Goal: Information Seeking & Learning: Find specific fact

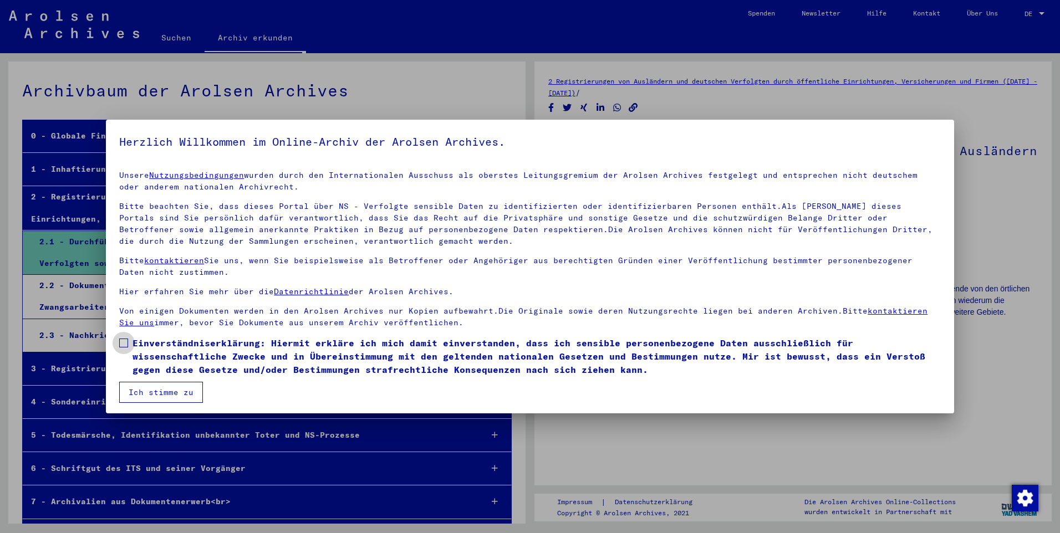
click at [120, 345] on span at bounding box center [123, 343] width 9 height 9
click at [151, 393] on button "Ich stimme zu" at bounding box center [161, 392] width 84 height 21
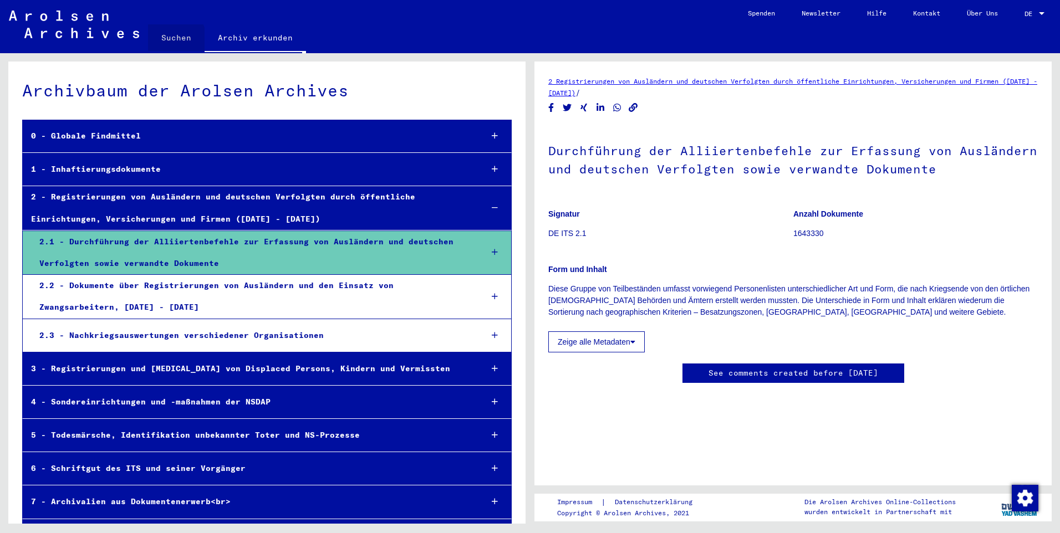
click at [168, 40] on link "Suchen" at bounding box center [176, 37] width 57 height 27
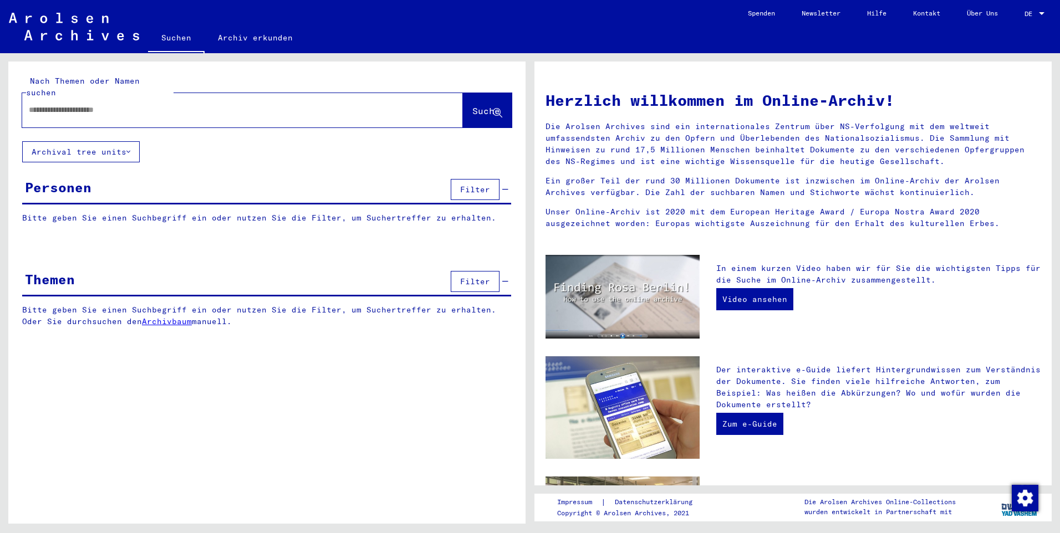
click at [80, 104] on input "text" at bounding box center [229, 110] width 401 height 12
type input "**********"
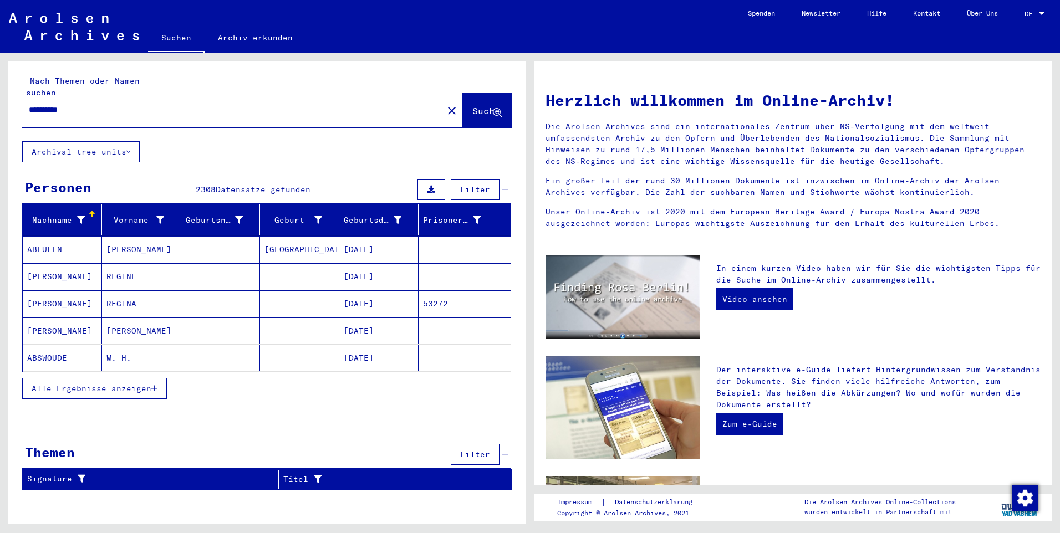
click at [55, 384] on span "Alle Ergebnisse anzeigen" at bounding box center [92, 389] width 120 height 10
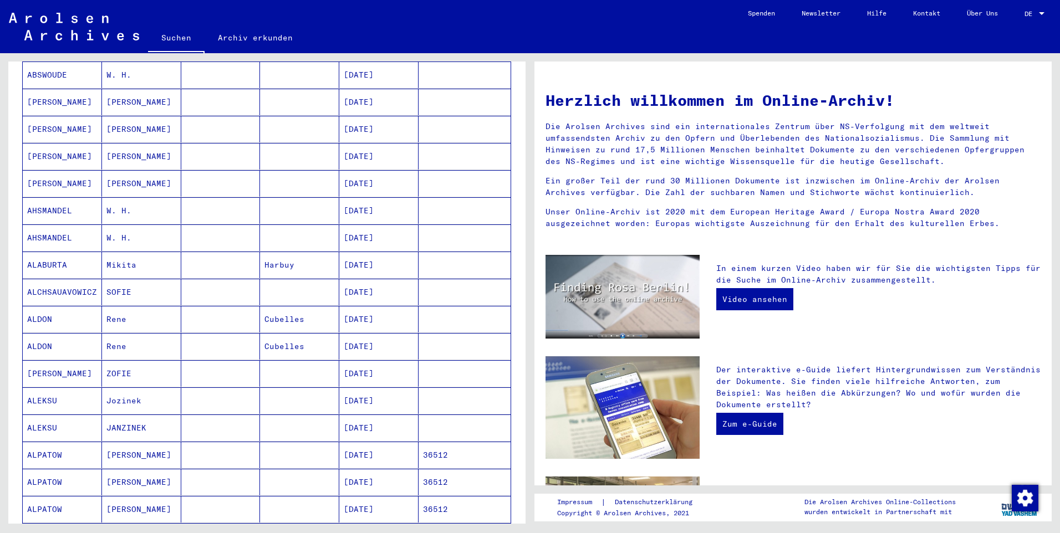
scroll to position [466, 0]
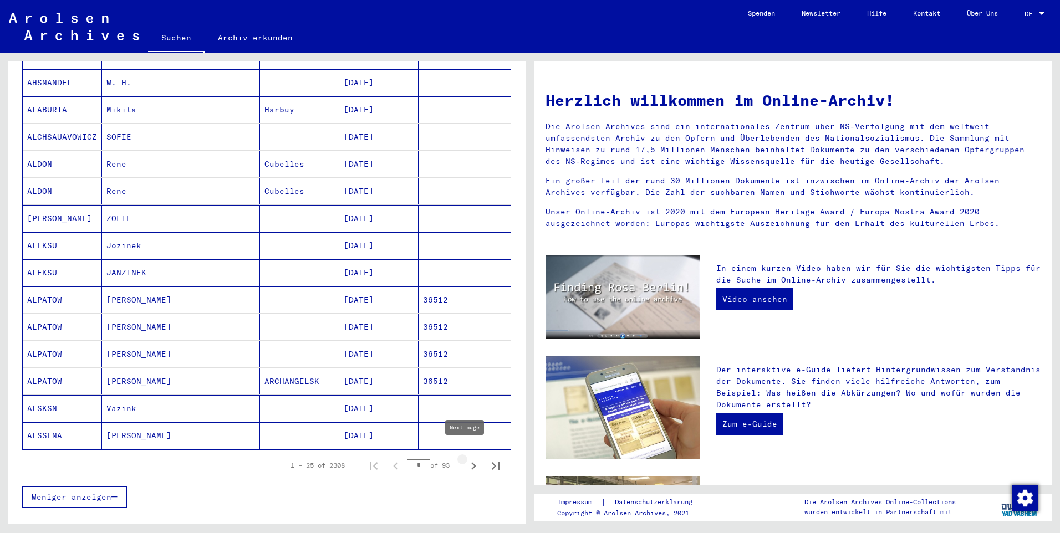
click at [466, 459] on icon "Next page" at bounding box center [474, 467] width 16 height 16
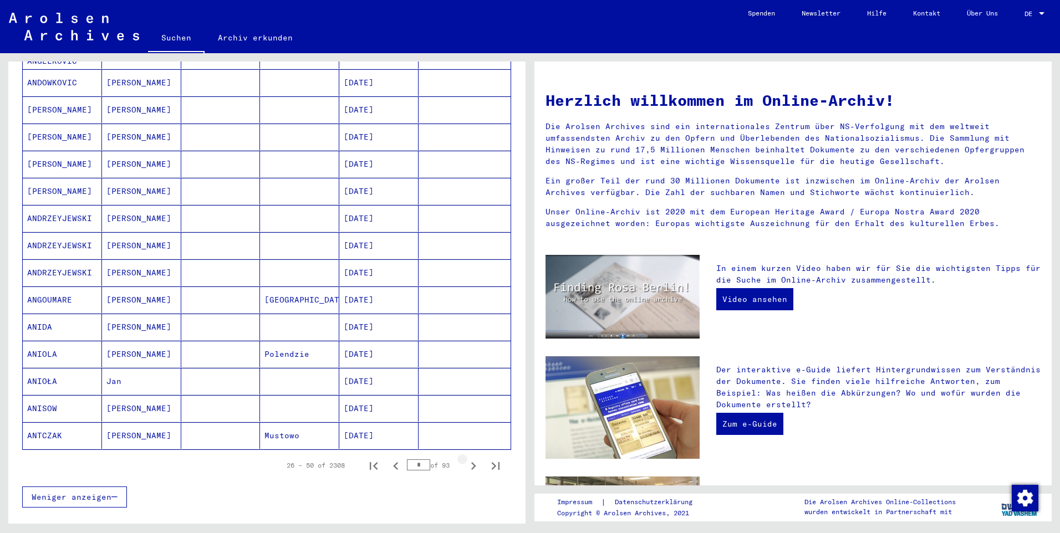
click at [466, 459] on icon "Next page" at bounding box center [474, 467] width 16 height 16
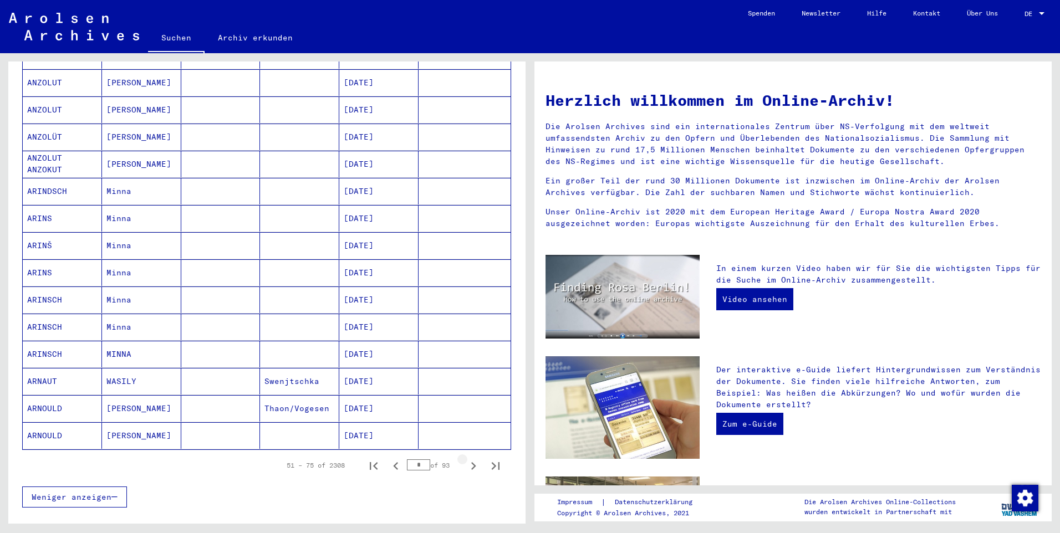
click at [466, 459] on icon "Next page" at bounding box center [474, 467] width 16 height 16
type input "*"
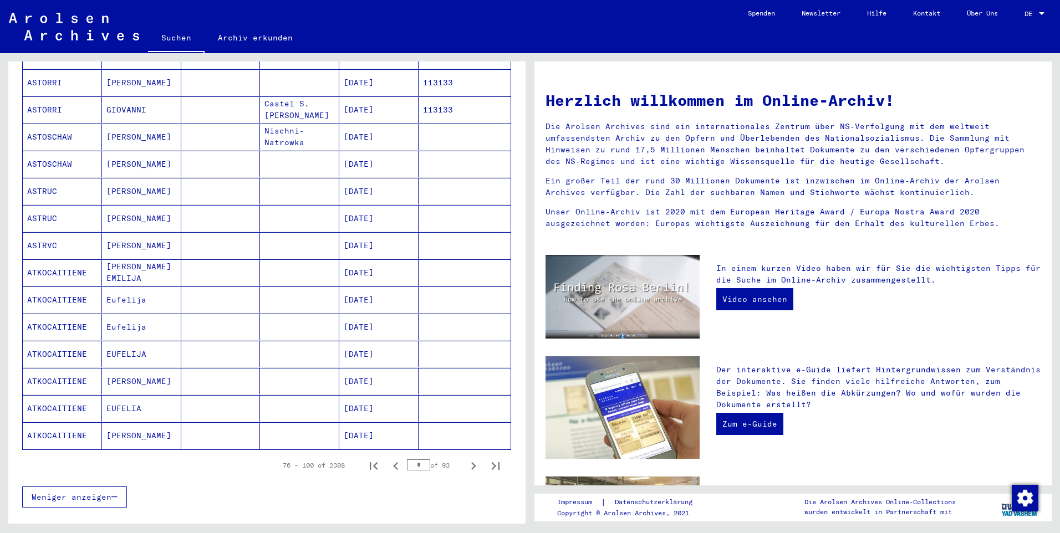
click at [462, 455] on button "Next page" at bounding box center [473, 466] width 22 height 22
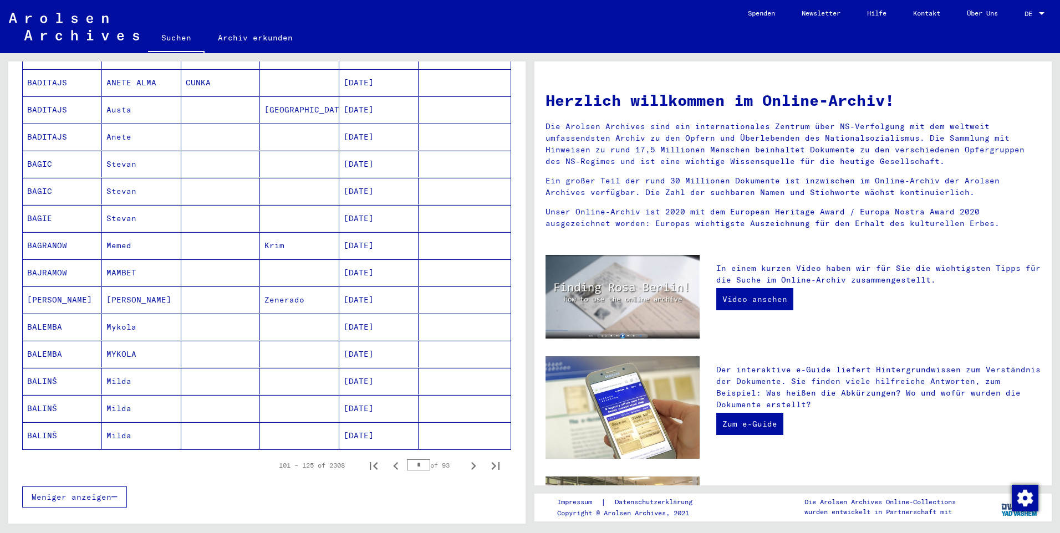
click at [462, 455] on button "Next page" at bounding box center [473, 466] width 22 height 22
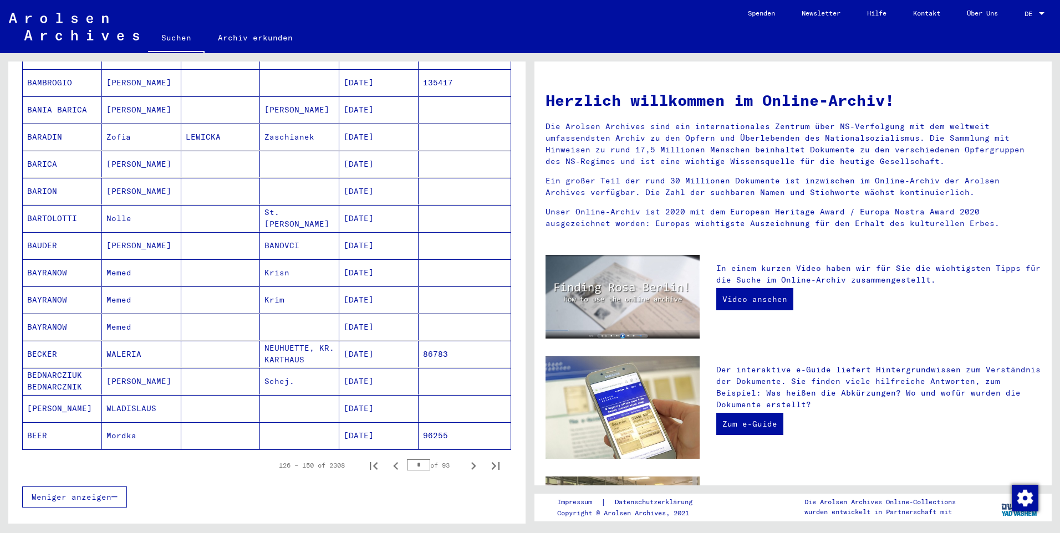
click at [462, 455] on button "Next page" at bounding box center [473, 466] width 22 height 22
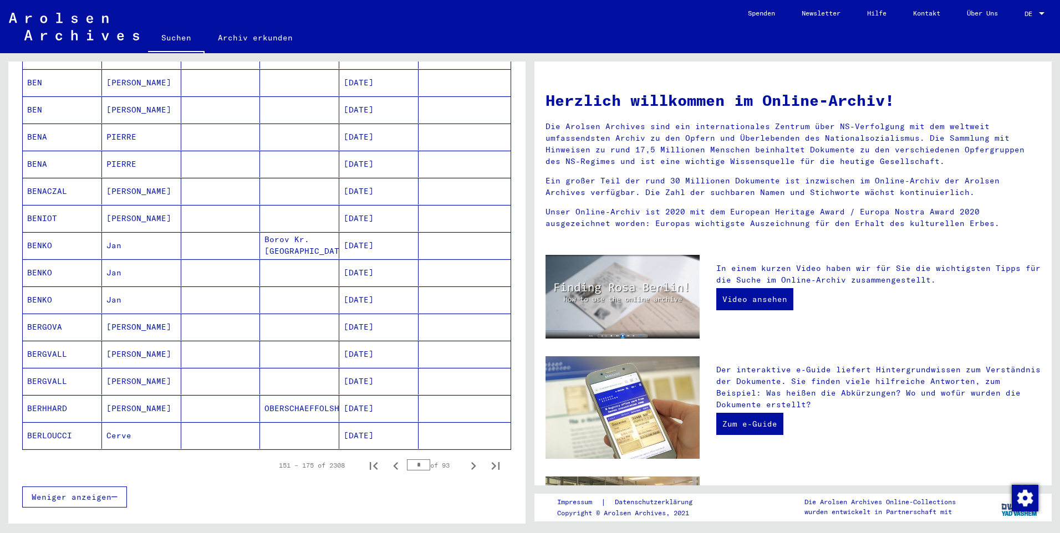
click at [462, 455] on button "Next page" at bounding box center [473, 466] width 22 height 22
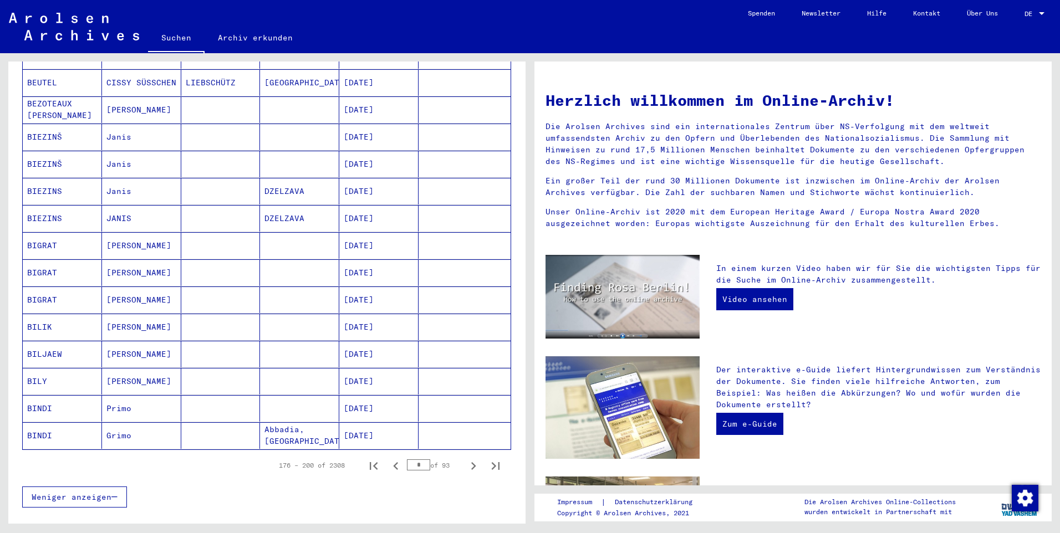
click at [462, 455] on button "Next page" at bounding box center [473, 466] width 22 height 22
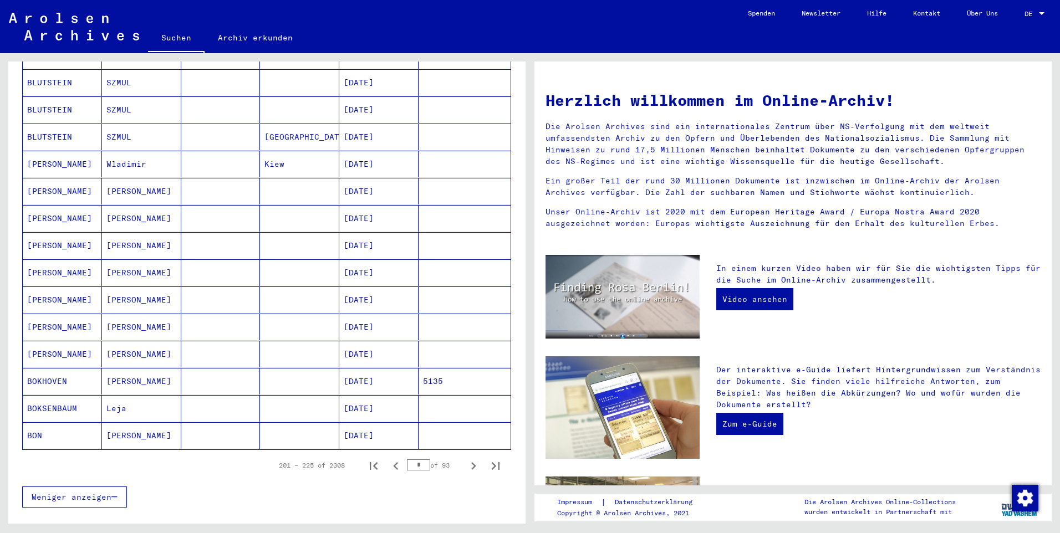
click at [462, 455] on button "Next page" at bounding box center [473, 466] width 22 height 22
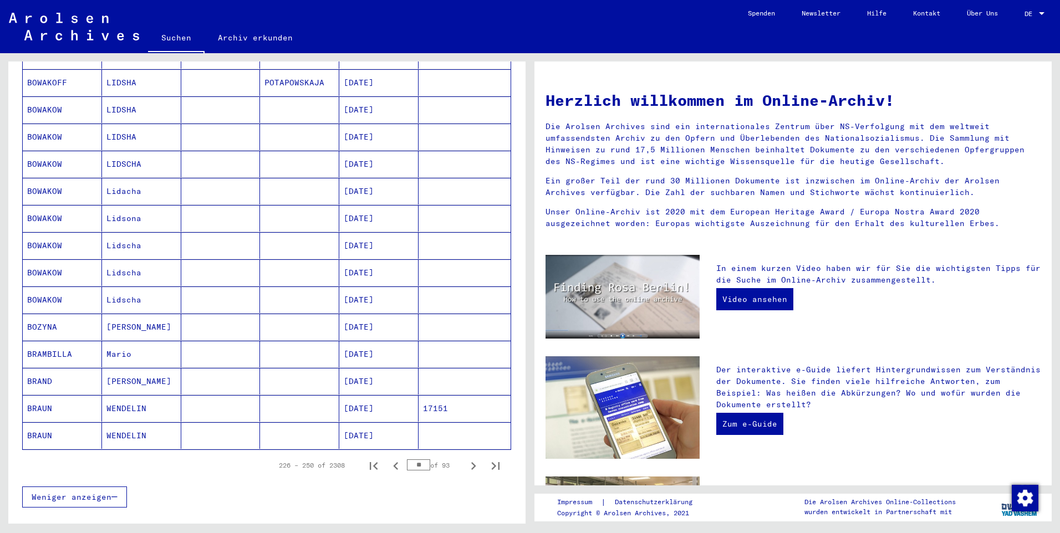
click at [462, 455] on button "Next page" at bounding box center [473, 466] width 22 height 22
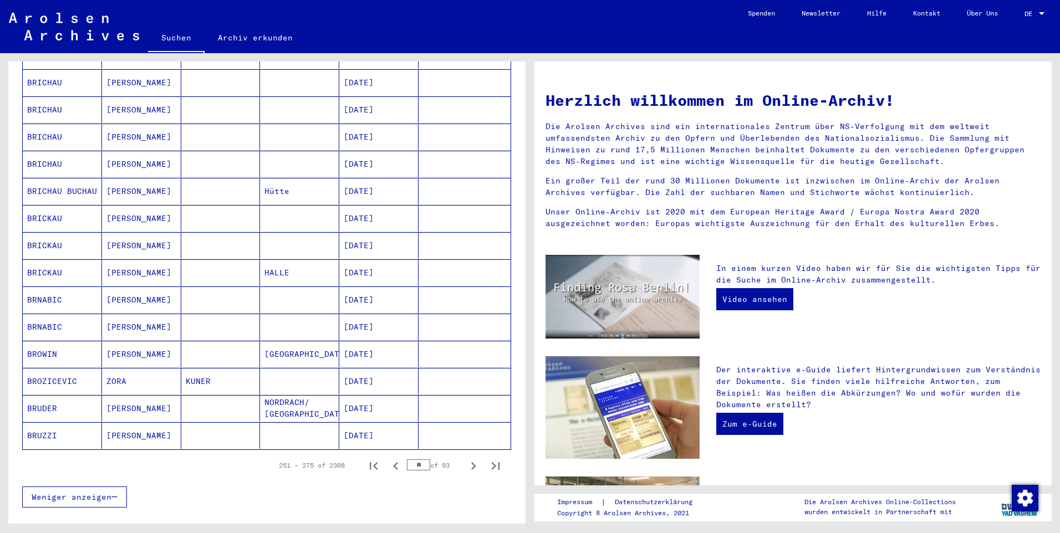
click at [462, 455] on button "Next page" at bounding box center [473, 466] width 22 height 22
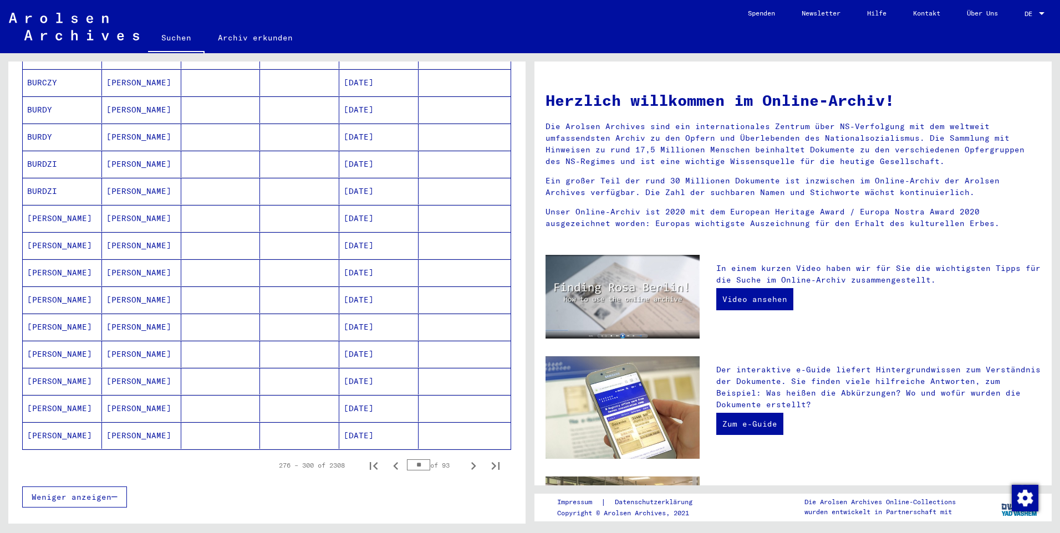
click at [462, 455] on button "Next page" at bounding box center [473, 466] width 22 height 22
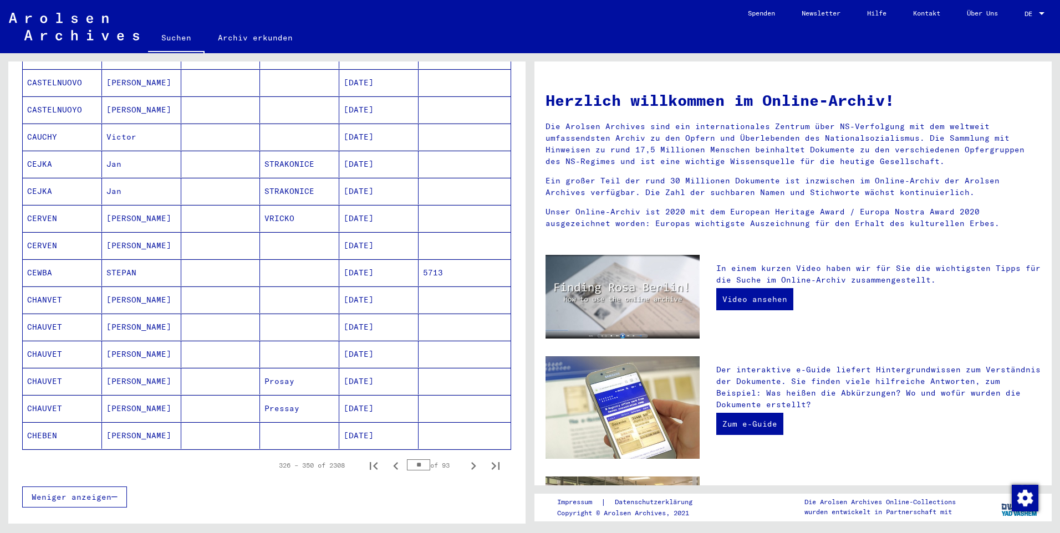
click at [462, 455] on button "Next page" at bounding box center [473, 466] width 22 height 22
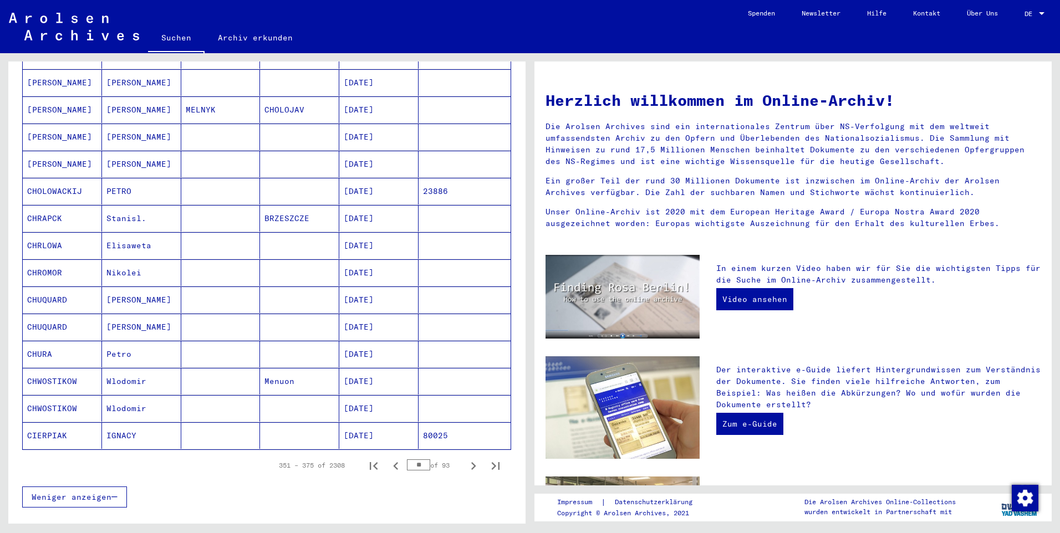
click at [462, 455] on button "Next page" at bounding box center [473, 466] width 22 height 22
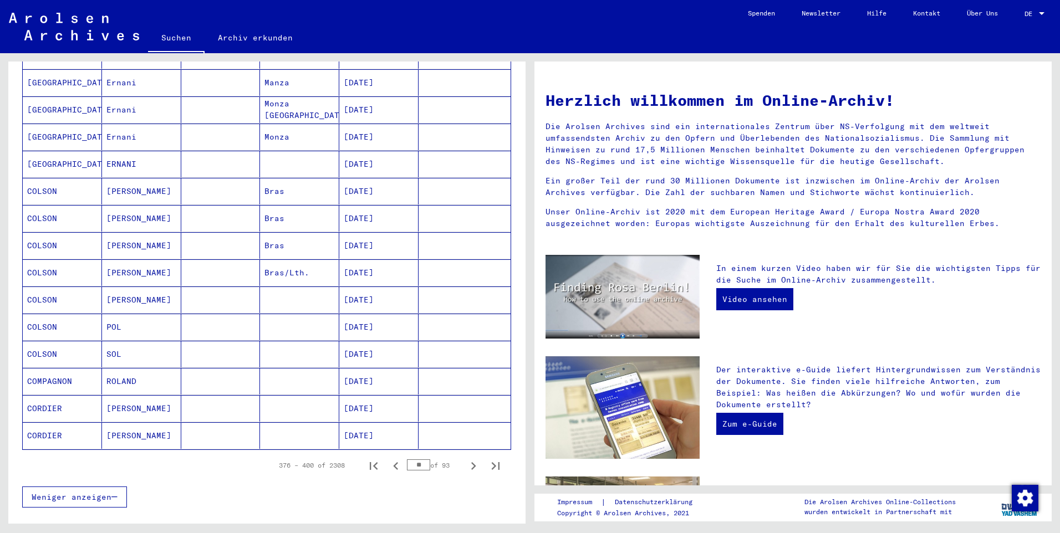
click at [462, 455] on button "Next page" at bounding box center [473, 466] width 22 height 22
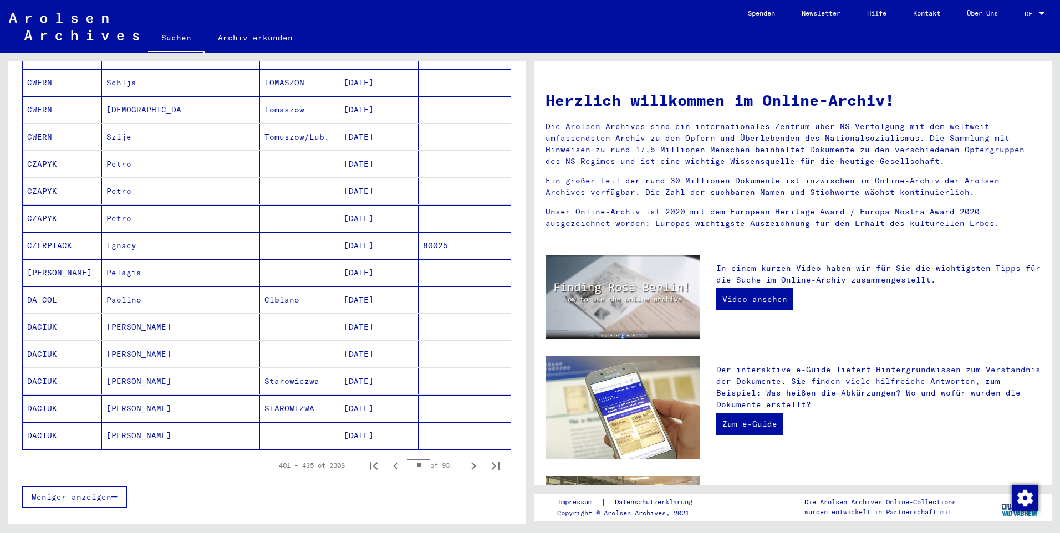
click at [462, 455] on button "Next page" at bounding box center [473, 466] width 22 height 22
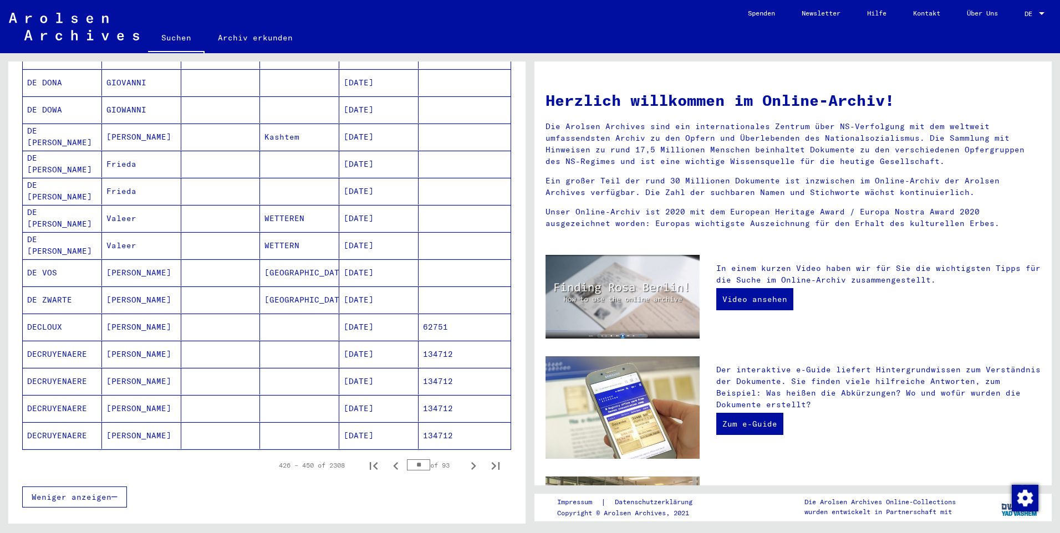
click at [462, 455] on button "Next page" at bounding box center [473, 466] width 22 height 22
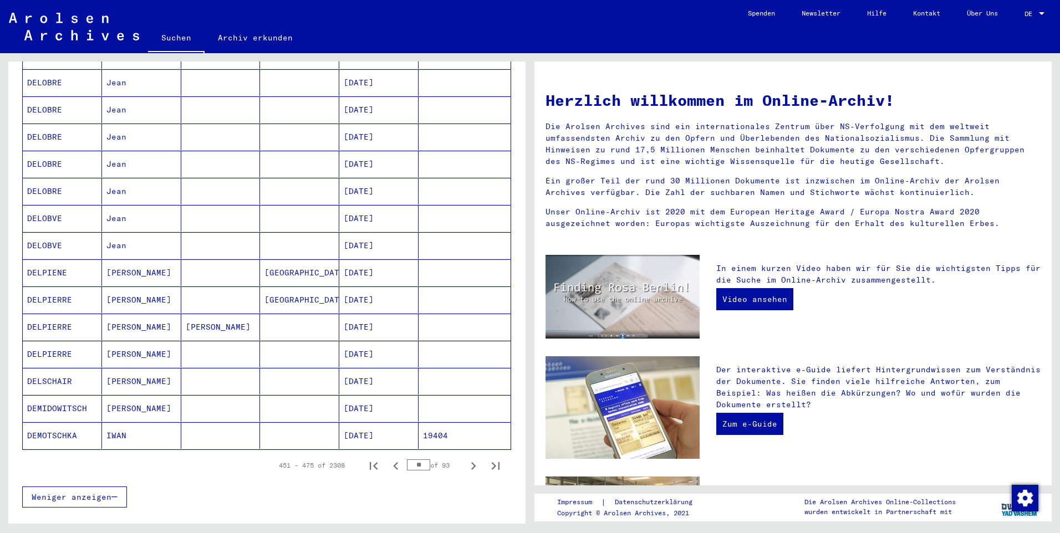
click at [462, 455] on button "Next page" at bounding box center [473, 466] width 22 height 22
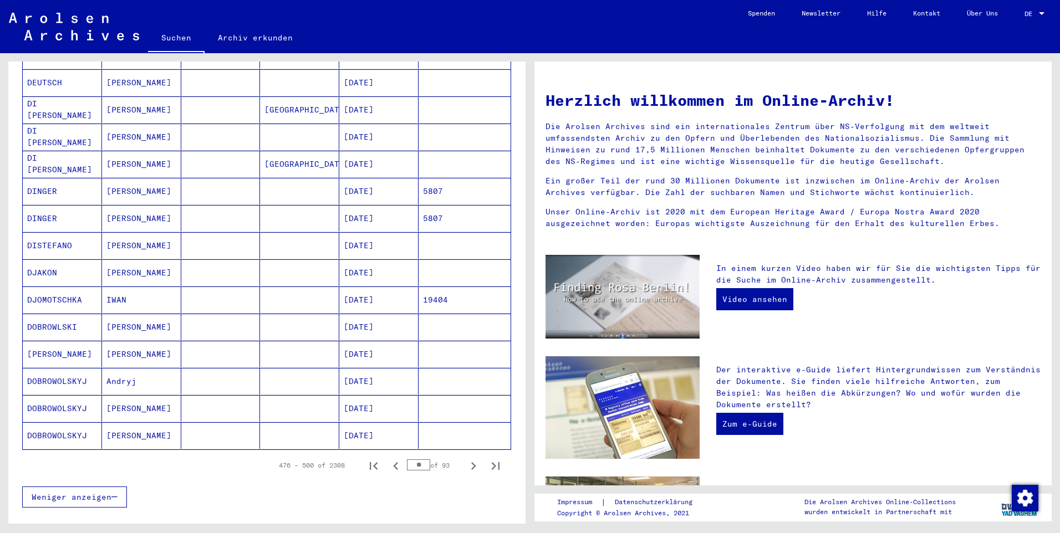
click at [462, 455] on button "Next page" at bounding box center [473, 466] width 22 height 22
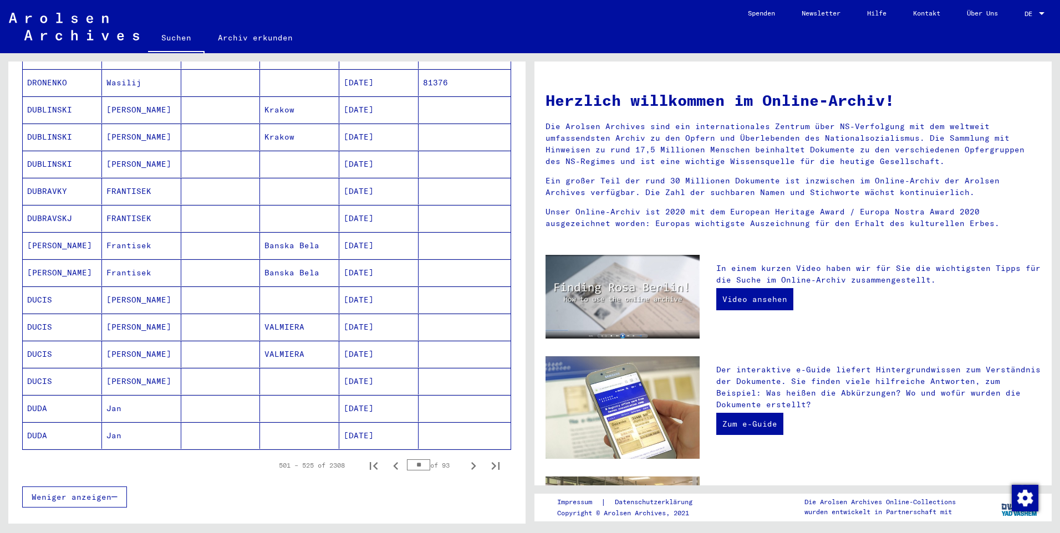
click at [462, 455] on button "Next page" at bounding box center [473, 466] width 22 height 22
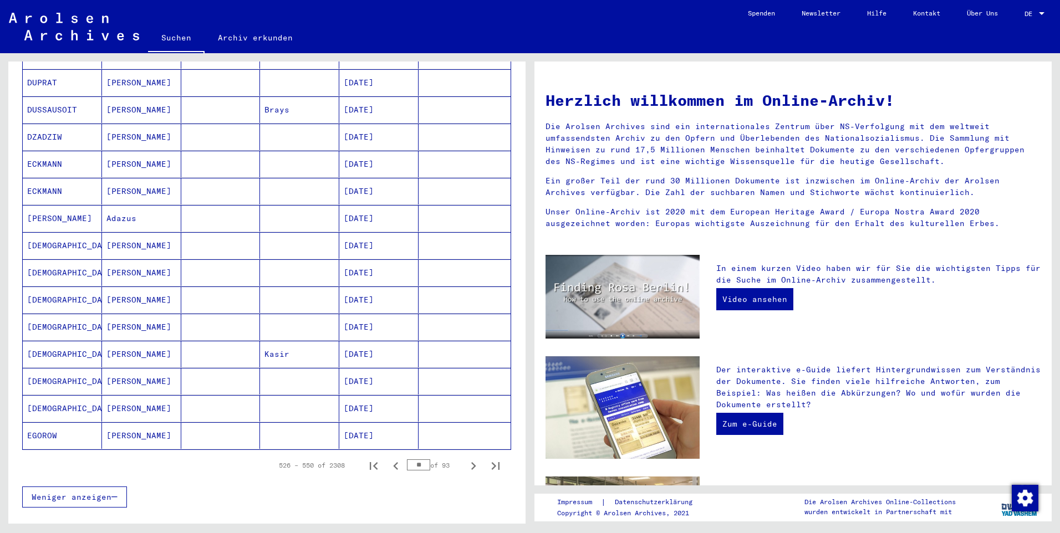
click at [462, 455] on button "Next page" at bounding box center [473, 466] width 22 height 22
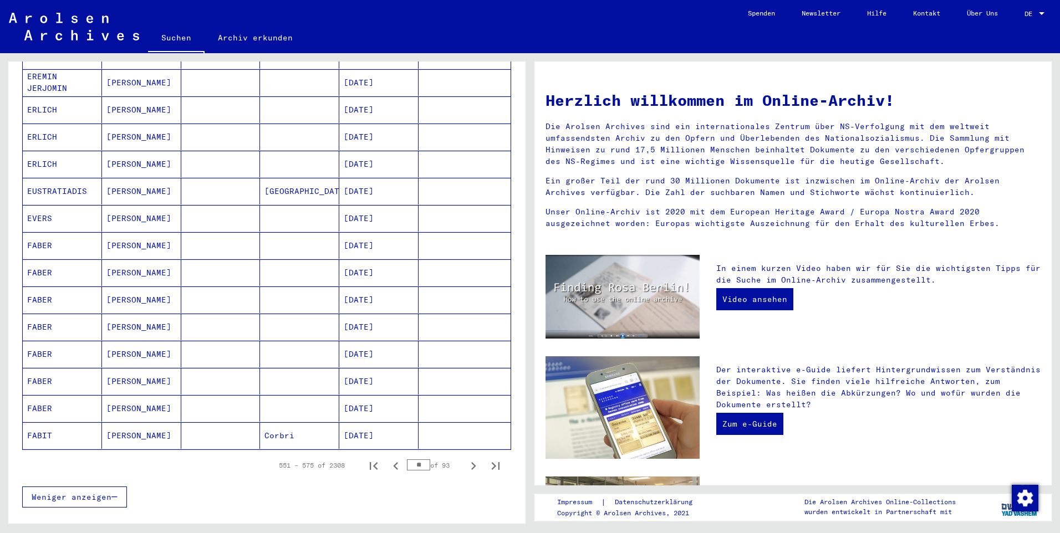
click at [462, 455] on button "Next page" at bounding box center [473, 466] width 22 height 22
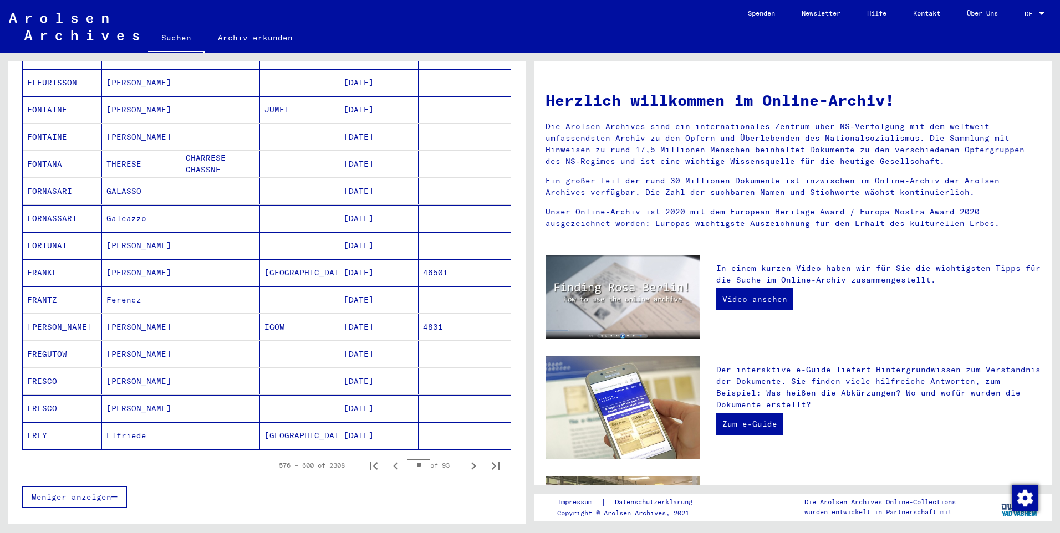
click at [462, 455] on button "Next page" at bounding box center [473, 466] width 22 height 22
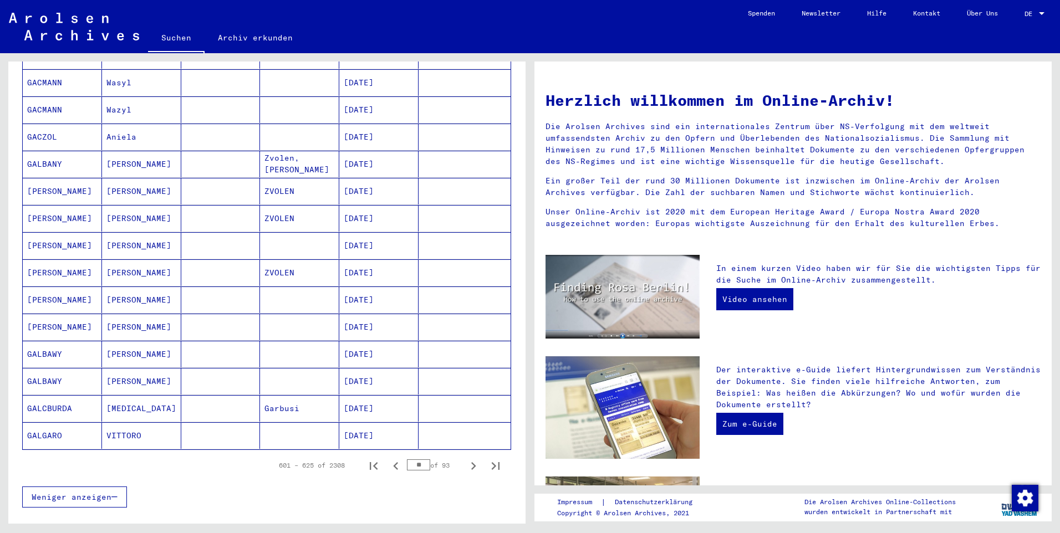
click at [462, 455] on button "Next page" at bounding box center [473, 466] width 22 height 22
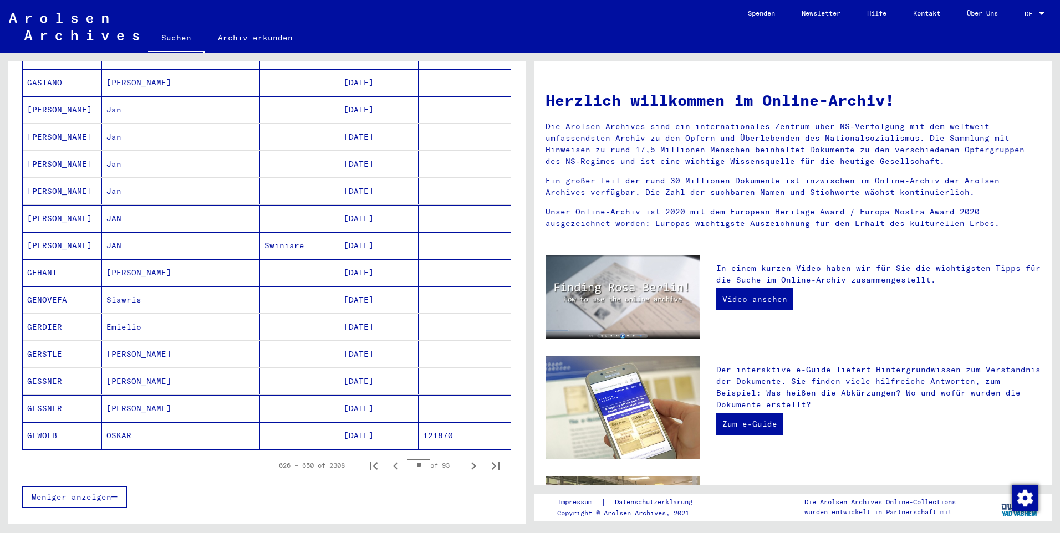
click at [462, 455] on button "Next page" at bounding box center [473, 466] width 22 height 22
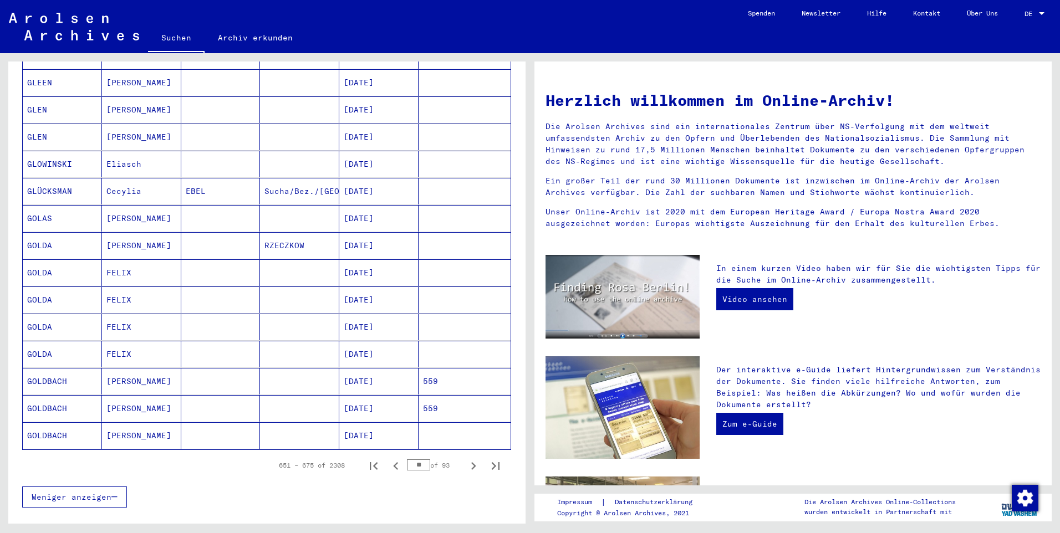
click at [462, 455] on button "Next page" at bounding box center [473, 466] width 22 height 22
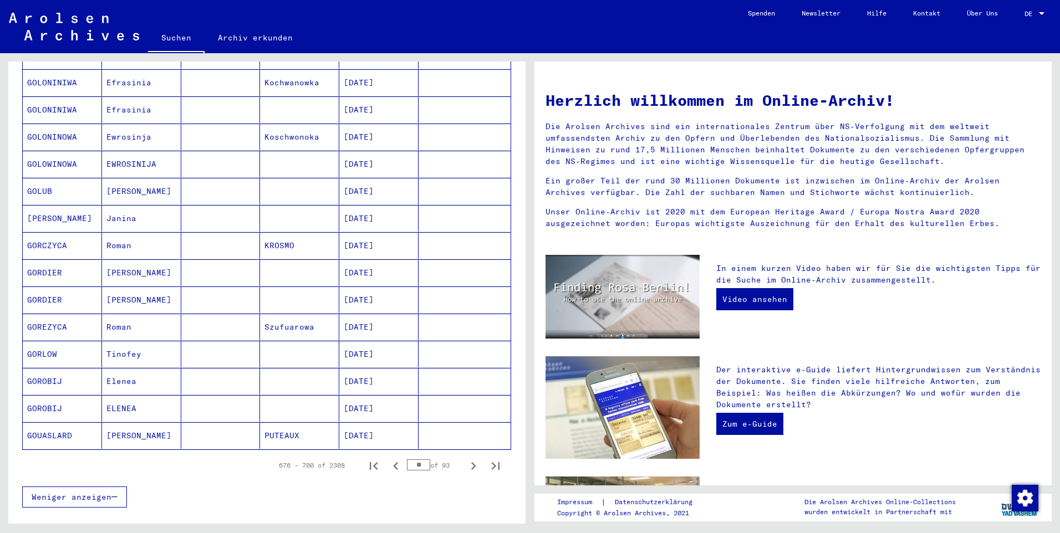
click at [462, 455] on button "Next page" at bounding box center [473, 466] width 22 height 22
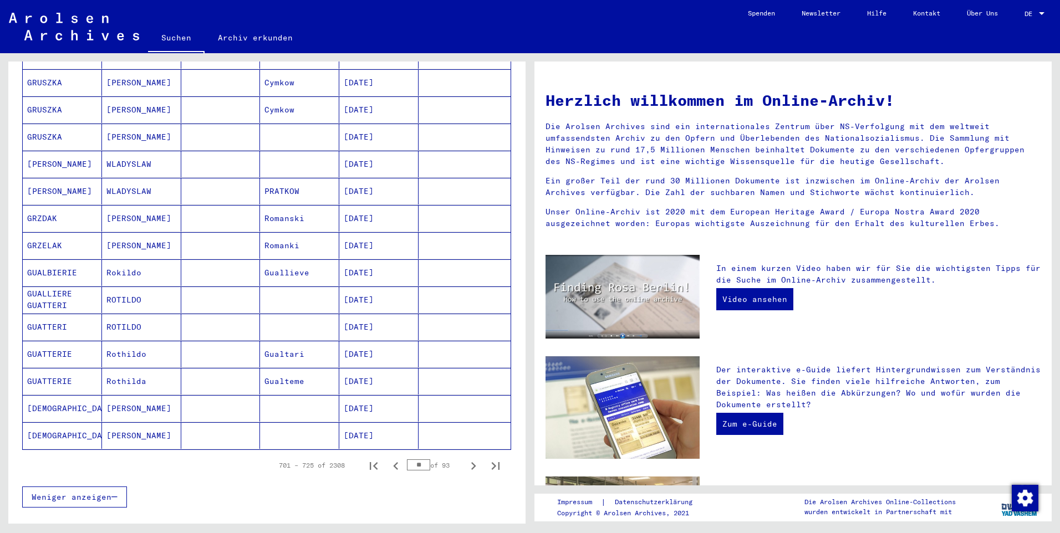
click at [462, 455] on button "Next page" at bounding box center [473, 466] width 22 height 22
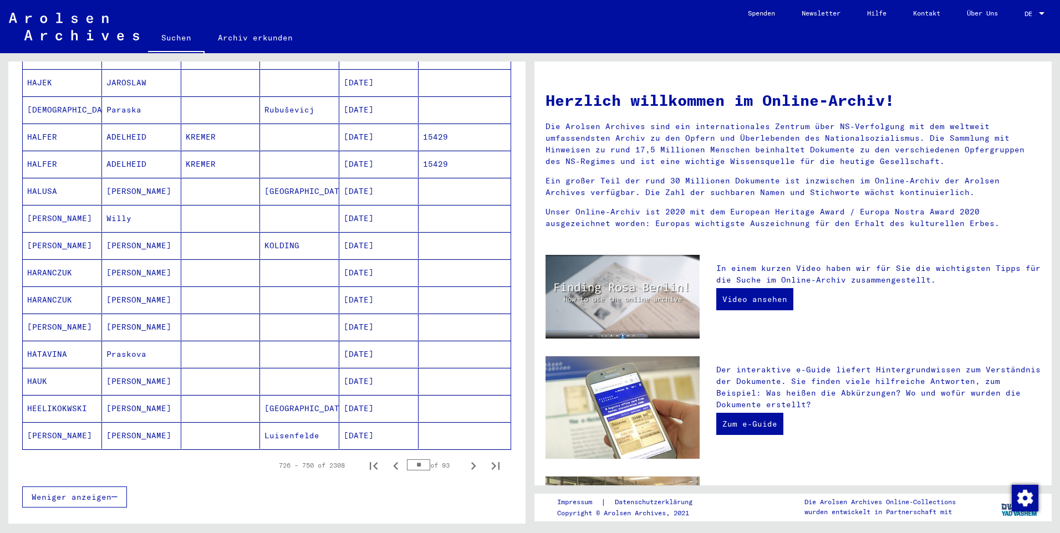
click at [462, 455] on button "Next page" at bounding box center [473, 466] width 22 height 22
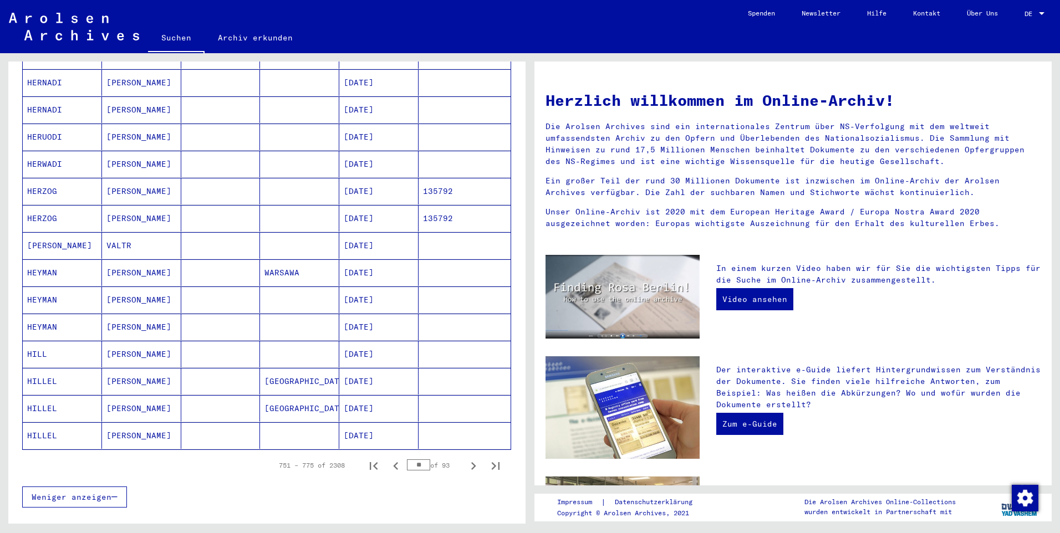
click at [462, 455] on button "Next page" at bounding box center [473, 466] width 22 height 22
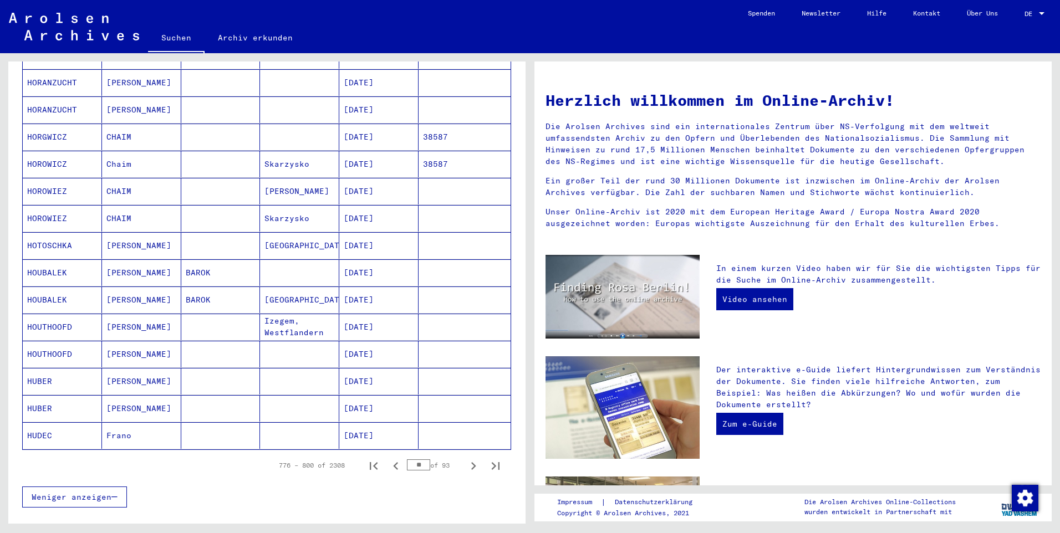
click at [462, 455] on button "Next page" at bounding box center [473, 466] width 22 height 22
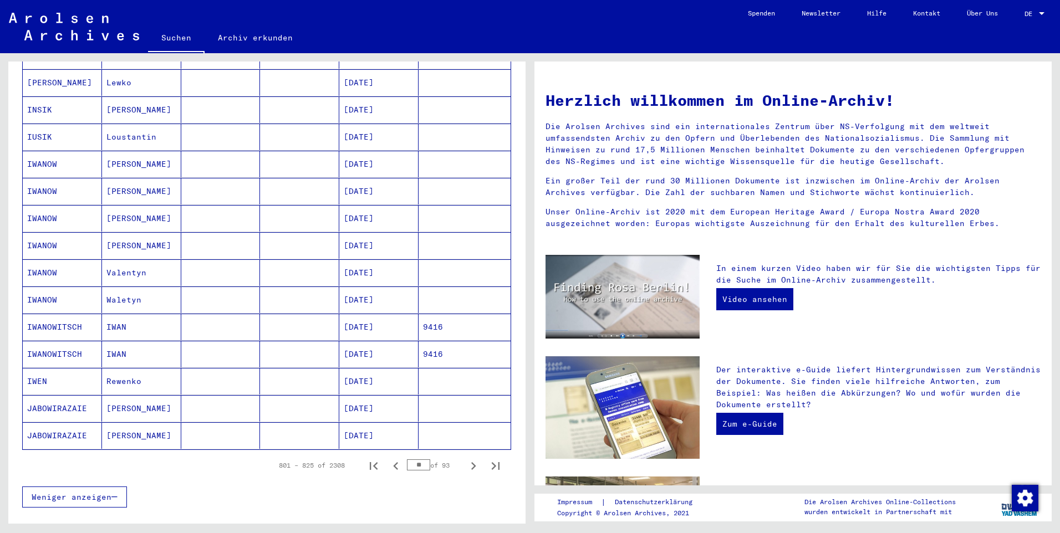
click at [462, 455] on button "Next page" at bounding box center [473, 466] width 22 height 22
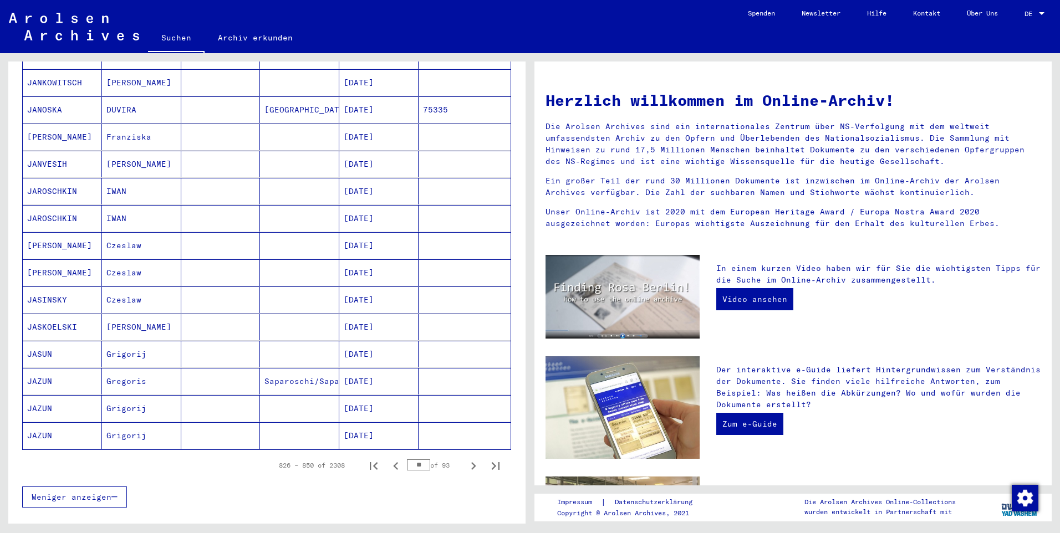
click at [462, 455] on button "Next page" at bounding box center [473, 466] width 22 height 22
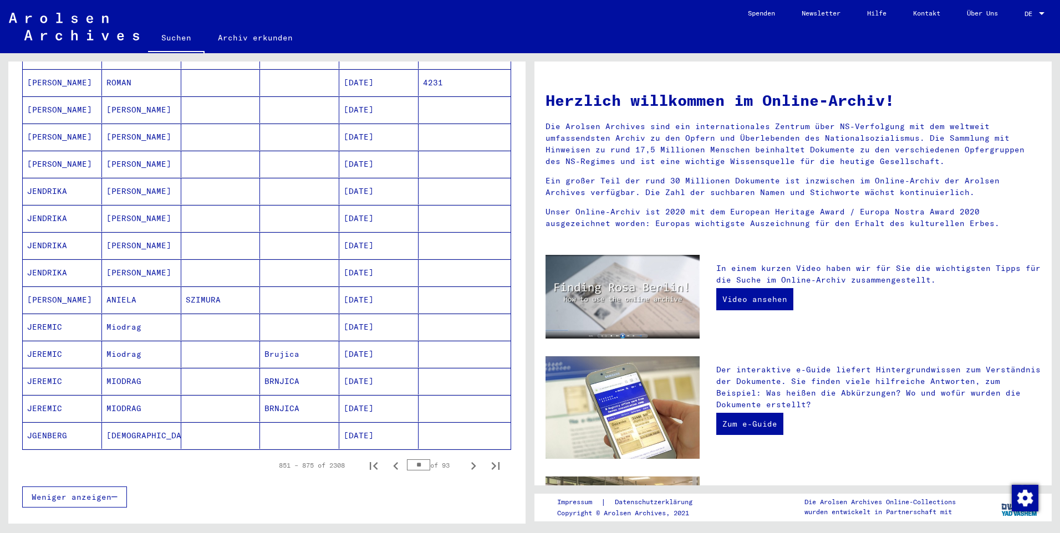
click at [462, 455] on button "Next page" at bounding box center [473, 466] width 22 height 22
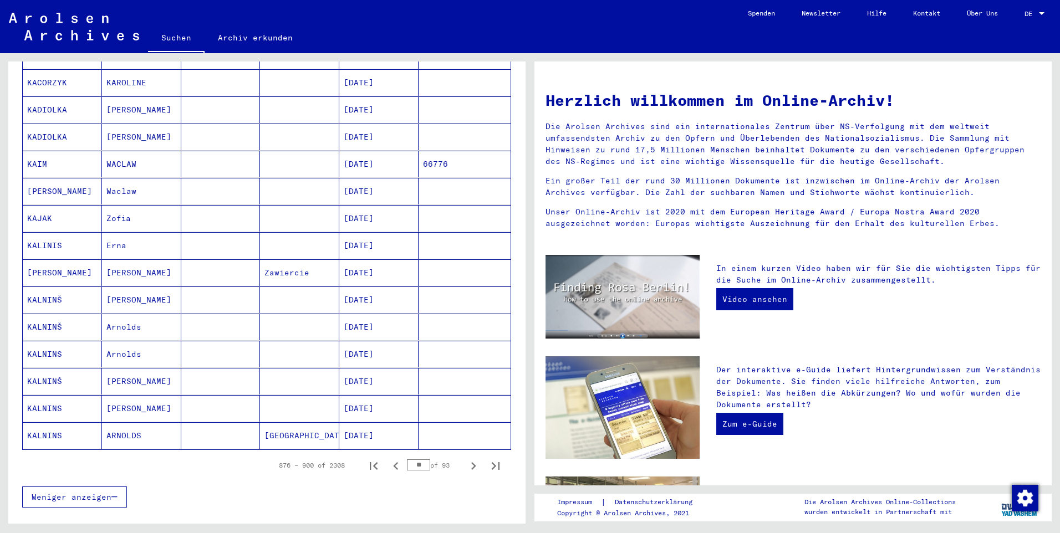
click at [462, 455] on button "Next page" at bounding box center [473, 466] width 22 height 22
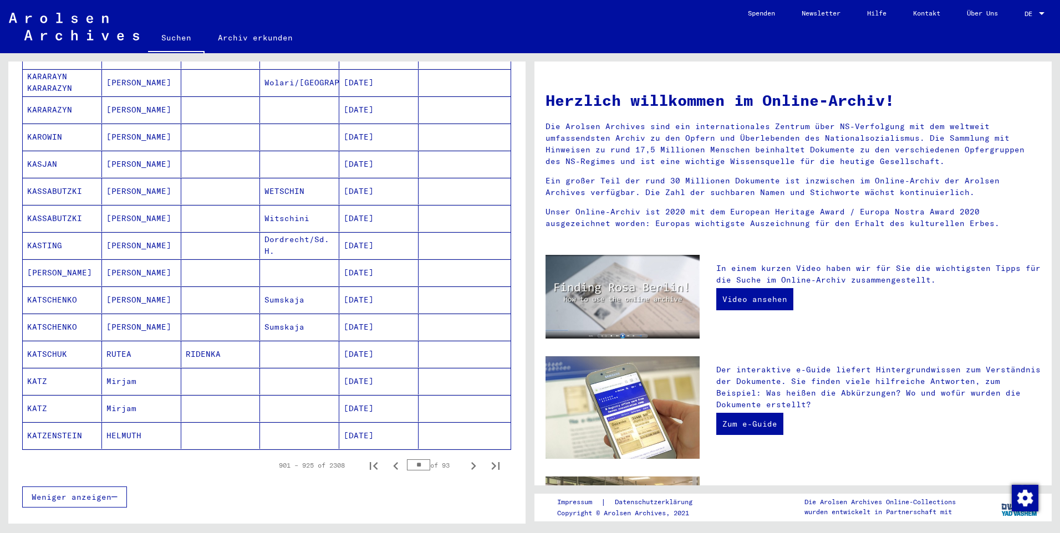
click at [462, 455] on button "Next page" at bounding box center [473, 466] width 22 height 22
type input "**"
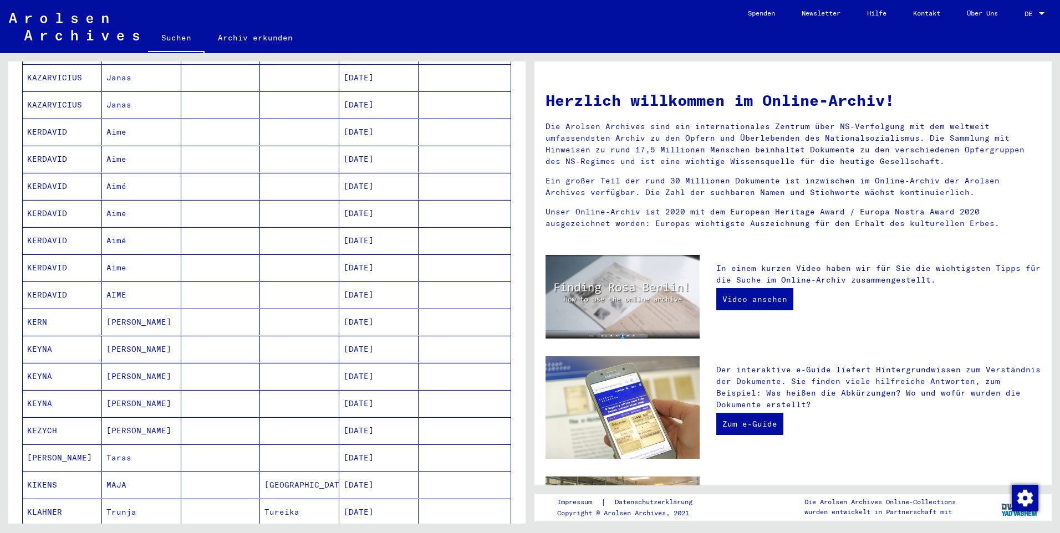
scroll to position [340, 0]
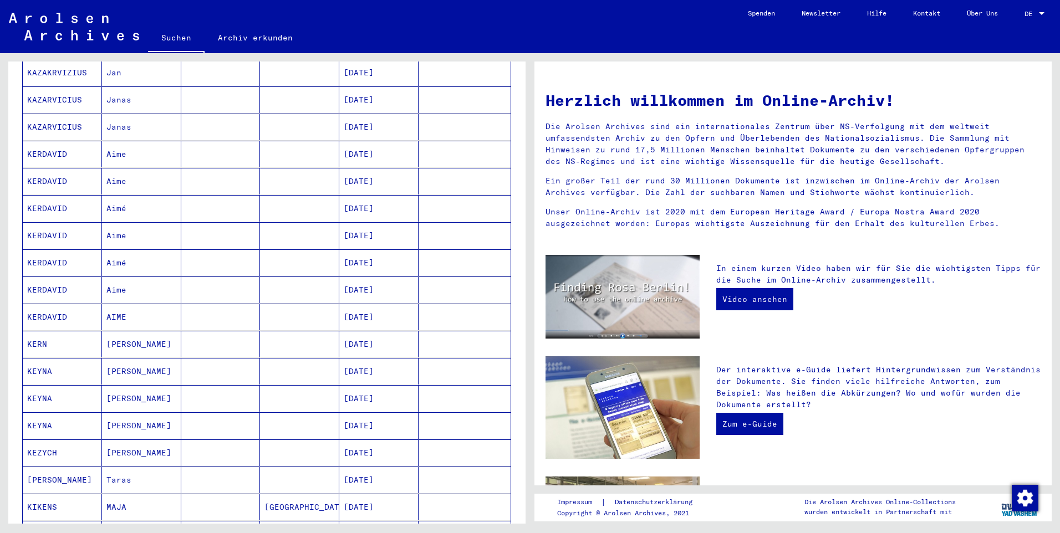
click at [88, 142] on mat-cell "KERDAVID" at bounding box center [62, 154] width 79 height 27
click at [88, 142] on mat-cell "KERDAVID" at bounding box center [62, 151] width 79 height 27
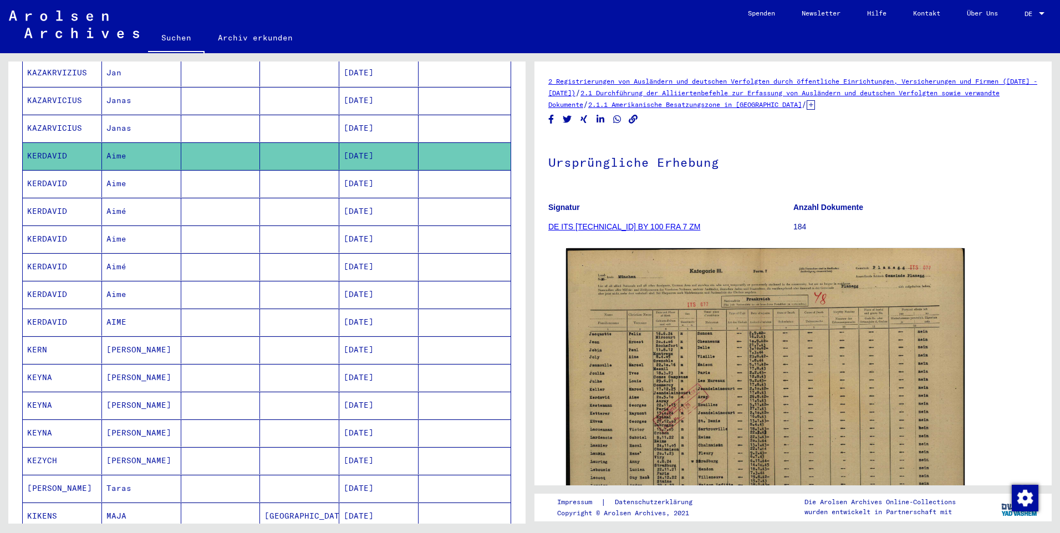
scroll to position [0, 0]
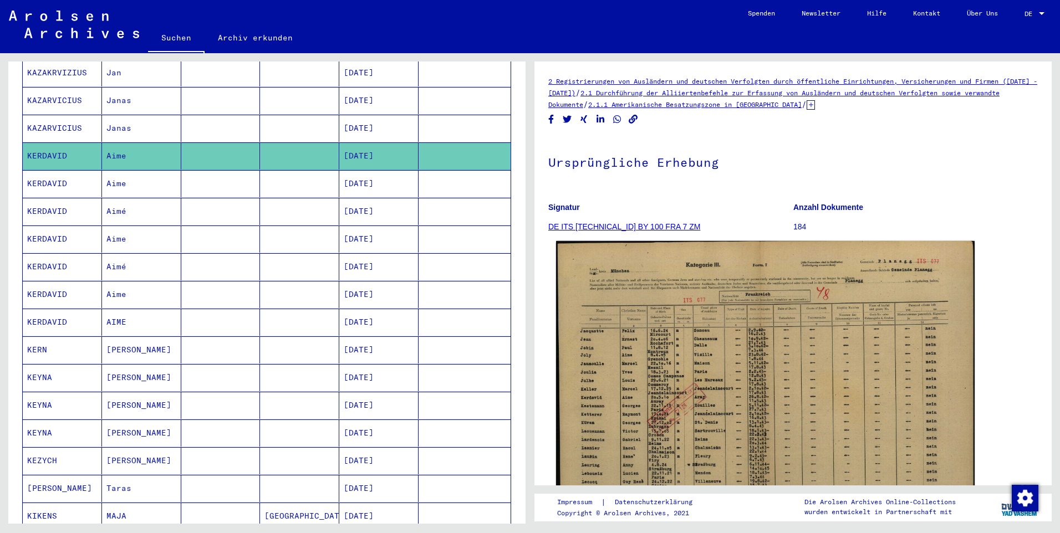
click at [783, 313] on img at bounding box center [765, 390] width 419 height 298
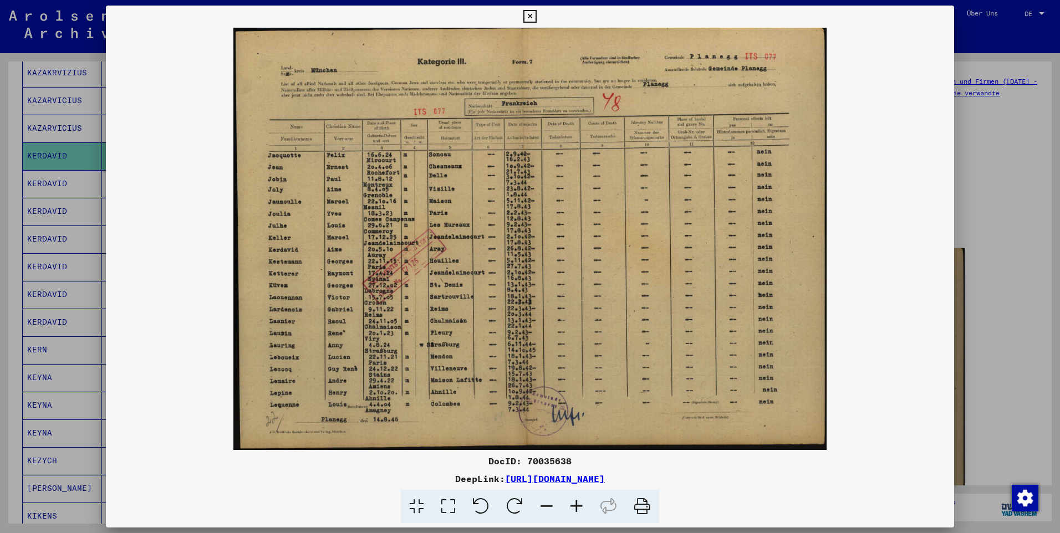
click at [582, 510] on icon at bounding box center [577, 507] width 30 height 34
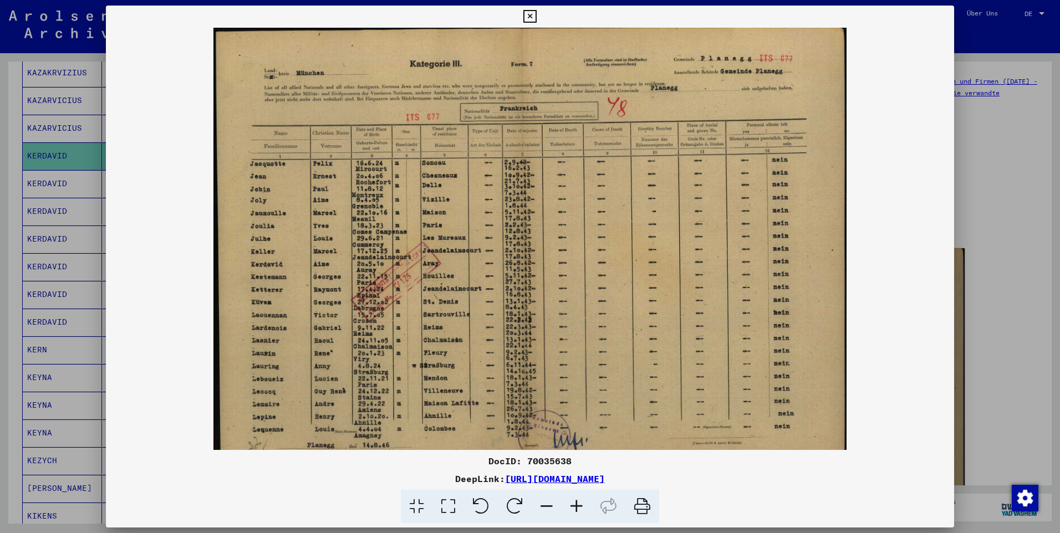
click at [582, 510] on icon at bounding box center [577, 507] width 30 height 34
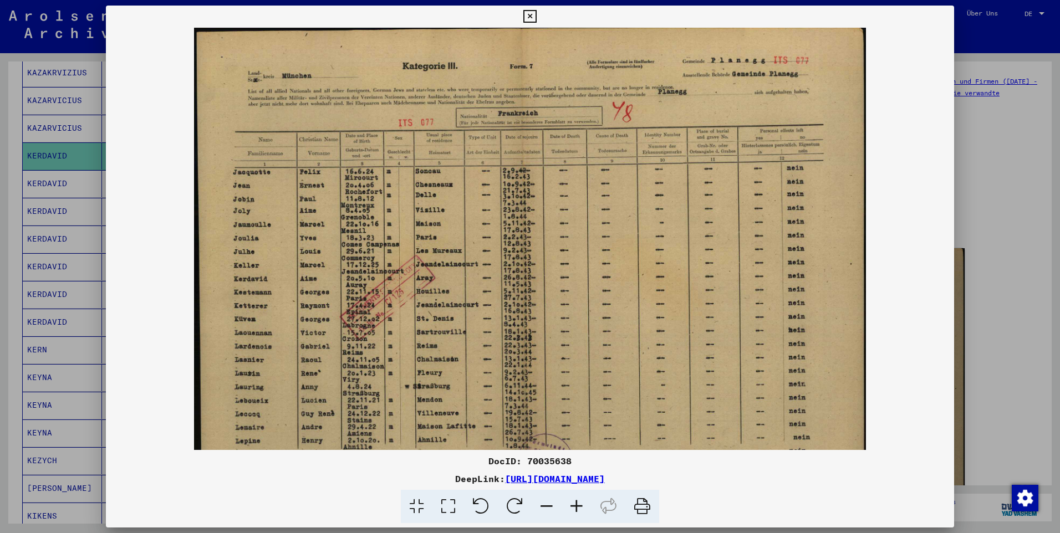
click at [582, 510] on icon at bounding box center [577, 507] width 30 height 34
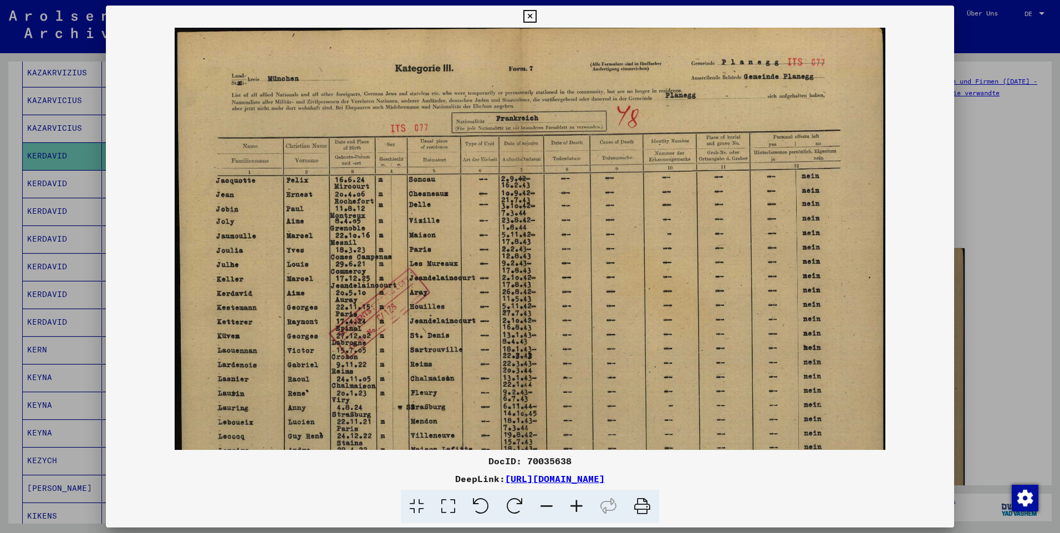
click at [582, 510] on icon at bounding box center [577, 507] width 30 height 34
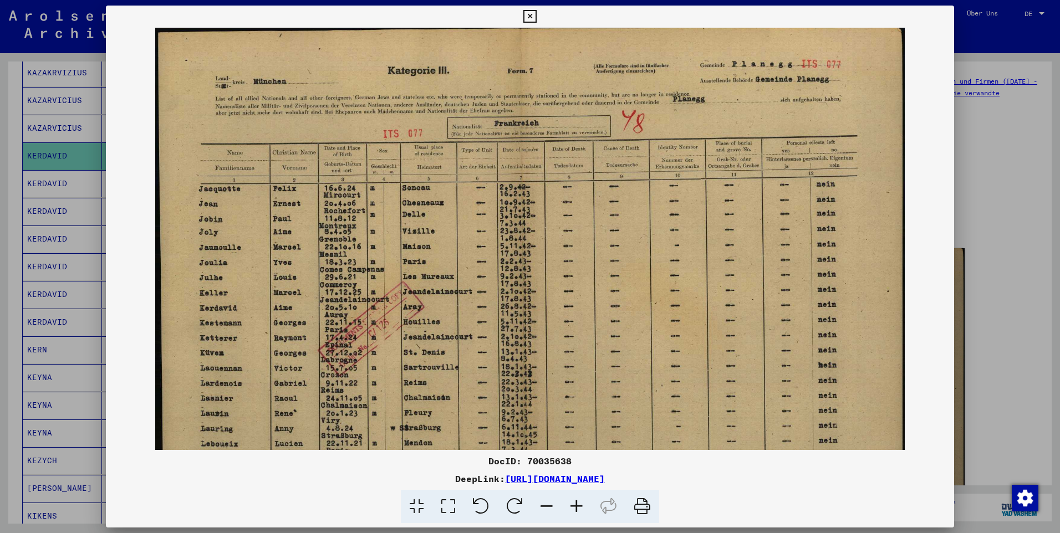
click at [582, 510] on icon at bounding box center [577, 507] width 30 height 34
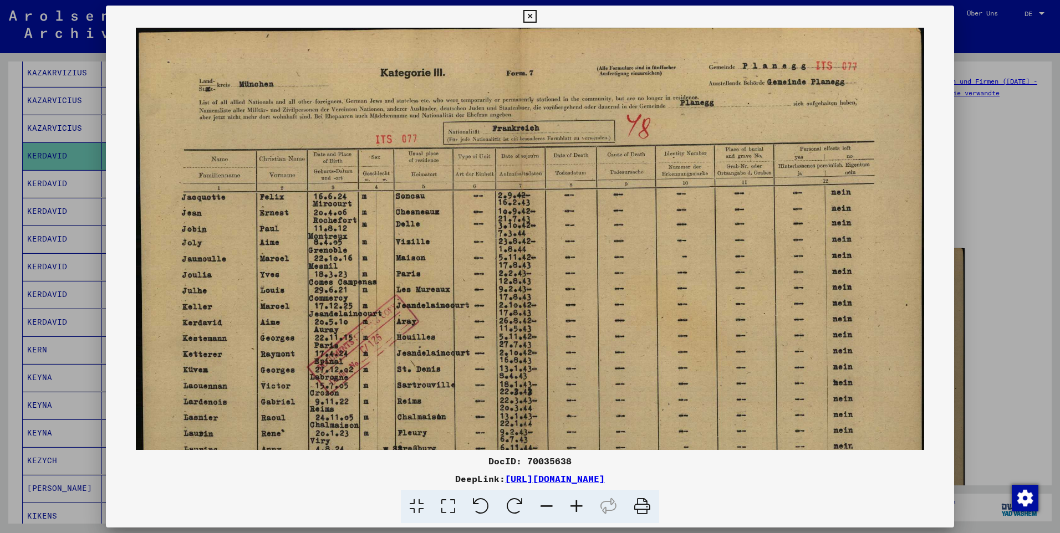
click at [988, 125] on div at bounding box center [530, 266] width 1060 height 533
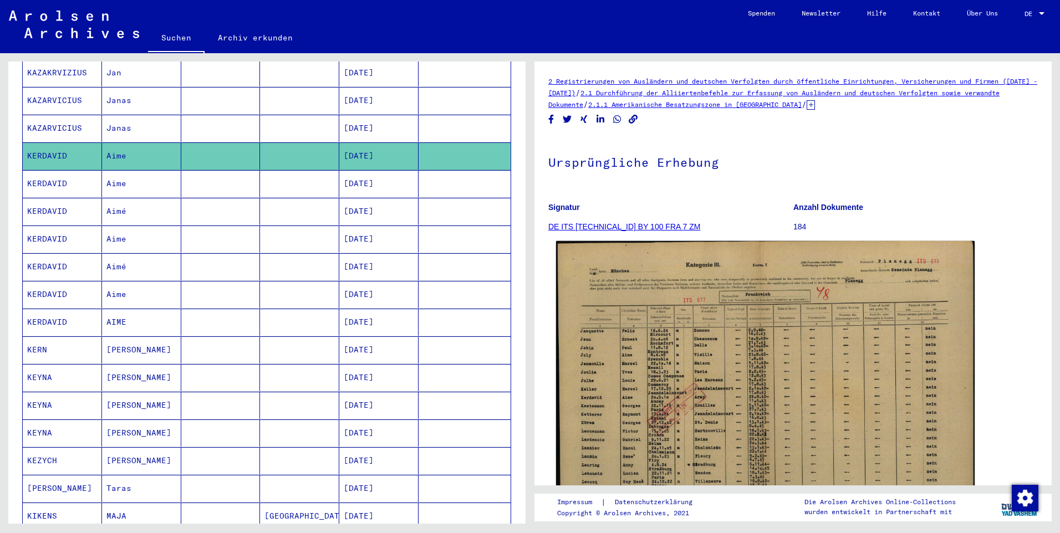
click at [722, 315] on img at bounding box center [765, 390] width 419 height 298
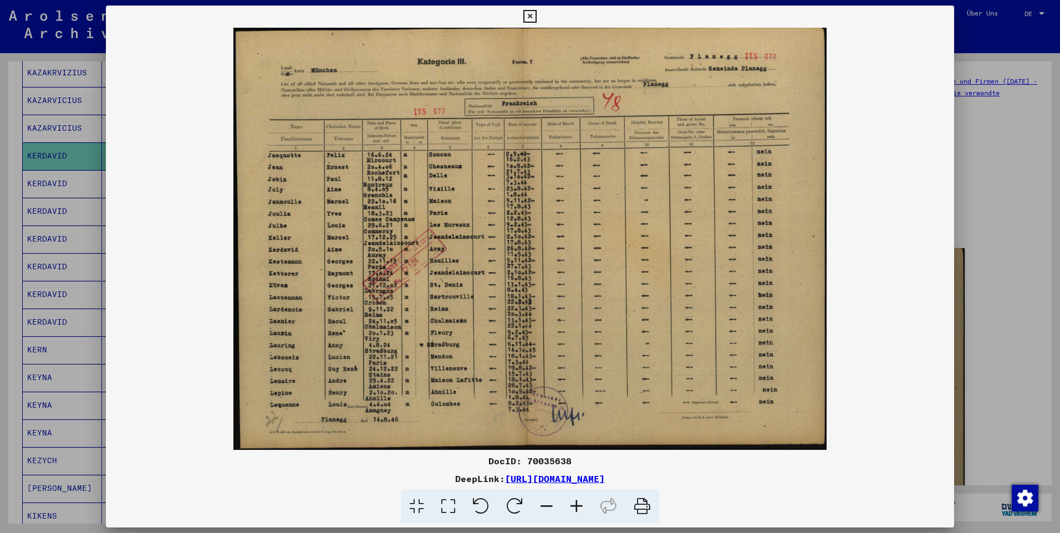
click at [1004, 130] on div at bounding box center [530, 266] width 1060 height 533
